Goal: Use online tool/utility: Utilize a website feature to perform a specific function

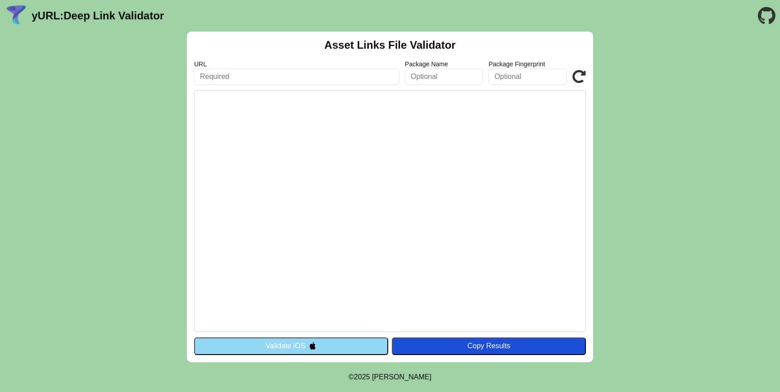
click at [289, 77] on input "text" at bounding box center [296, 77] width 205 height 16
paste input "[URL][DOMAIN_NAME]"
click at [248, 74] on input "https://siqo.com/.well-known/apple-app-site-association" at bounding box center [296, 77] width 205 height 16
type input "[URL][DOMAIN_NAME]"
click at [343, 343] on button "Validate iOS" at bounding box center [291, 346] width 194 height 17
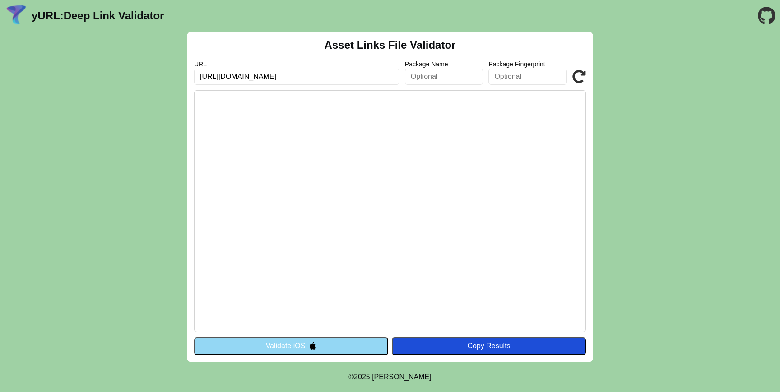
click at [334, 346] on button "Validate iOS" at bounding box center [291, 346] width 194 height 17
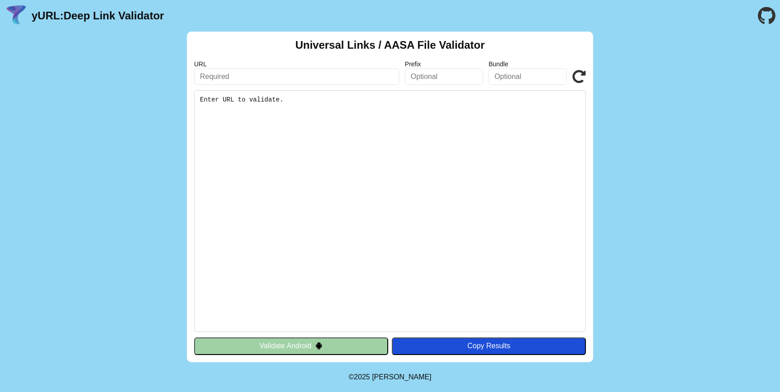
click at [321, 82] on input "text" at bounding box center [296, 77] width 205 height 16
paste input "https://siqo.com/.well-known/apple-app-site-association"
click at [252, 75] on input "https://siqo.com/.well-known/apple-app-site-association" at bounding box center [296, 77] width 205 height 16
type input "[URL][DOMAIN_NAME]"
click at [250, 350] on button "Validate Android" at bounding box center [291, 346] width 194 height 17
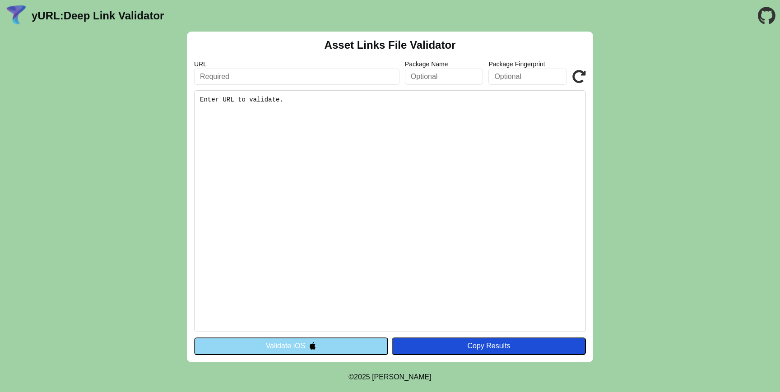
click at [267, 346] on button "Validate iOS" at bounding box center [291, 346] width 194 height 17
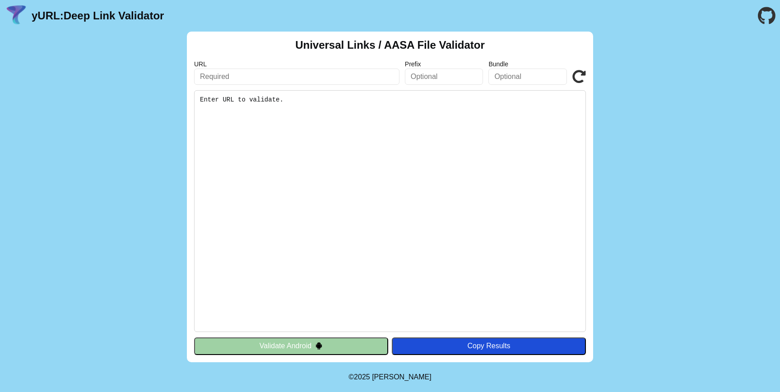
click at [295, 77] on input "text" at bounding box center [296, 77] width 205 height 16
paste input "[URL][DOMAIN_NAME]"
type input "[URL][DOMAIN_NAME]"
click at [300, 343] on button "Validate Android" at bounding box center [291, 346] width 194 height 17
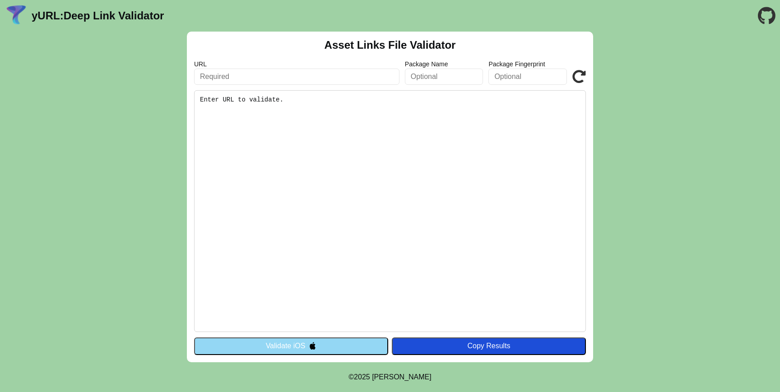
click at [347, 80] on input "text" at bounding box center [296, 77] width 205 height 16
paste input "[URL][DOMAIN_NAME]"
type input "[URL][DOMAIN_NAME]"
click button "Validate" at bounding box center [0, 0] width 0 height 0
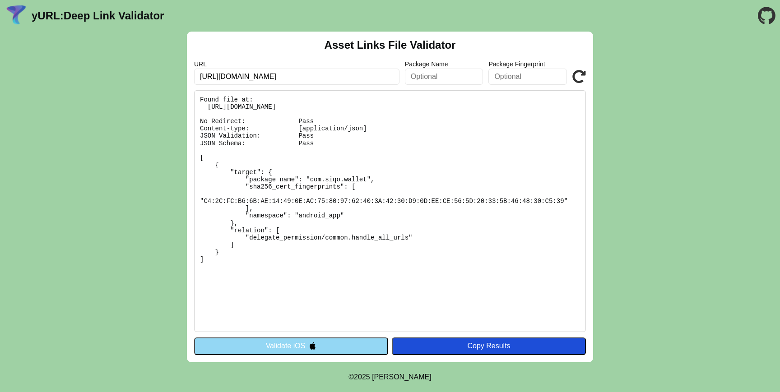
click at [305, 82] on input "[URL][DOMAIN_NAME]" at bounding box center [296, 77] width 205 height 16
click at [283, 348] on button "Validate iOS" at bounding box center [291, 346] width 194 height 17
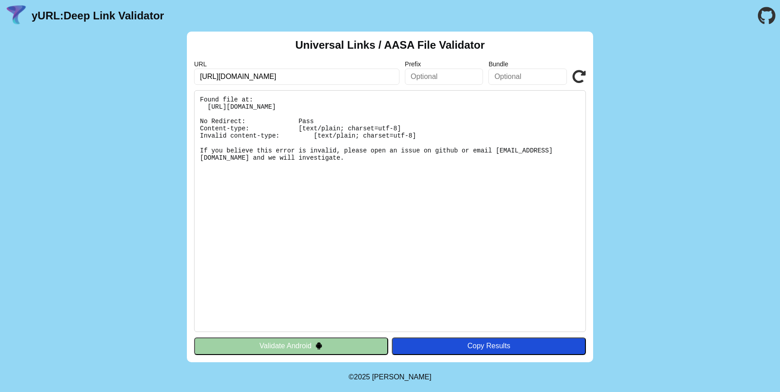
click at [580, 77] on icon at bounding box center [579, 77] width 14 height 14
